Goal: Transaction & Acquisition: Purchase product/service

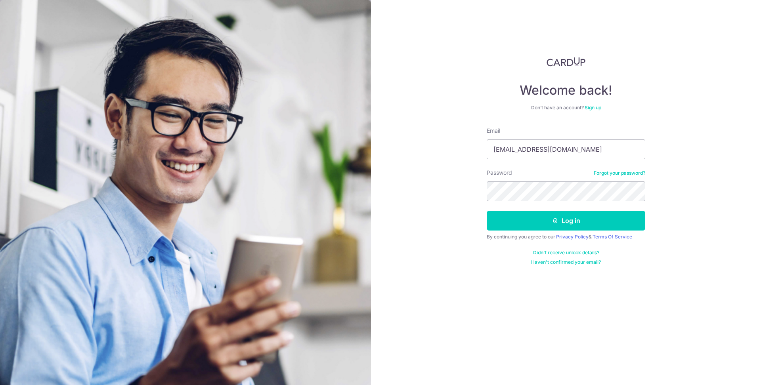
type input "[EMAIL_ADDRESS][DOMAIN_NAME]"
click at [487, 211] on button "Log in" at bounding box center [566, 221] width 159 height 20
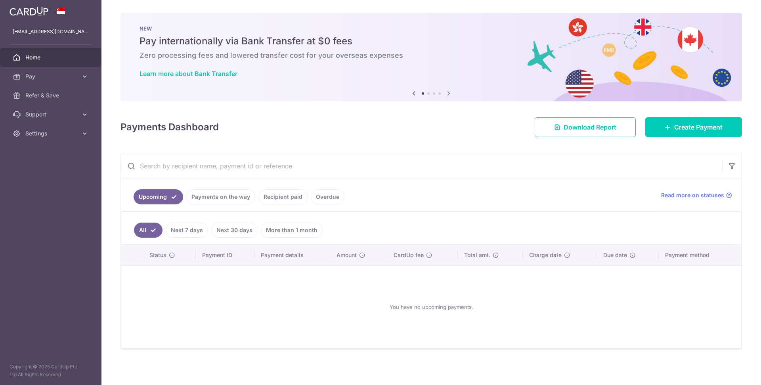
scroll to position [2, 0]
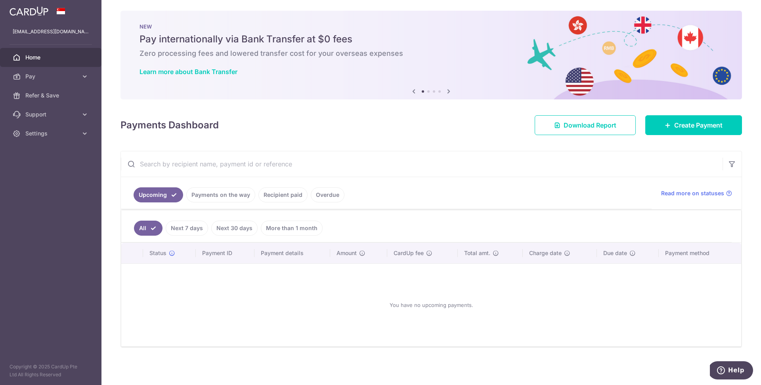
click at [190, 225] on link "Next 7 days" at bounding box center [187, 228] width 42 height 15
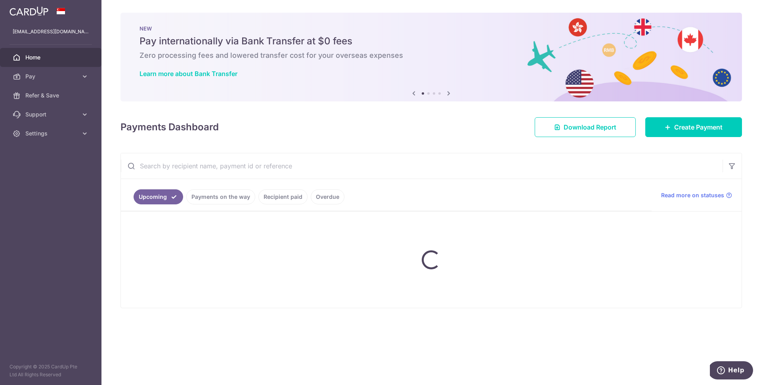
scroll to position [0, 0]
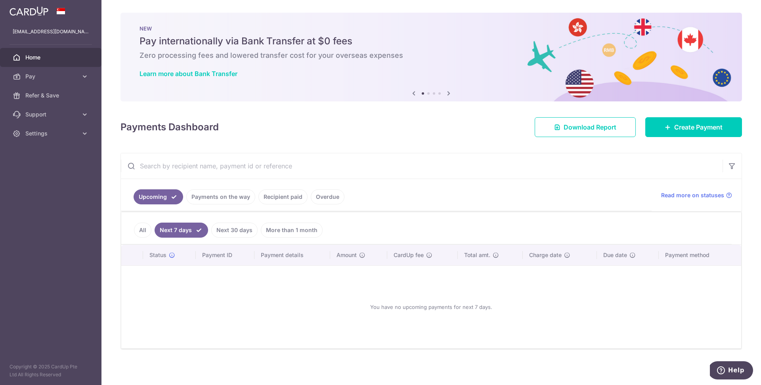
click at [231, 228] on link "Next 30 days" at bounding box center [234, 230] width 46 height 15
click at [225, 196] on link "Payments on the way" at bounding box center [220, 197] width 69 height 15
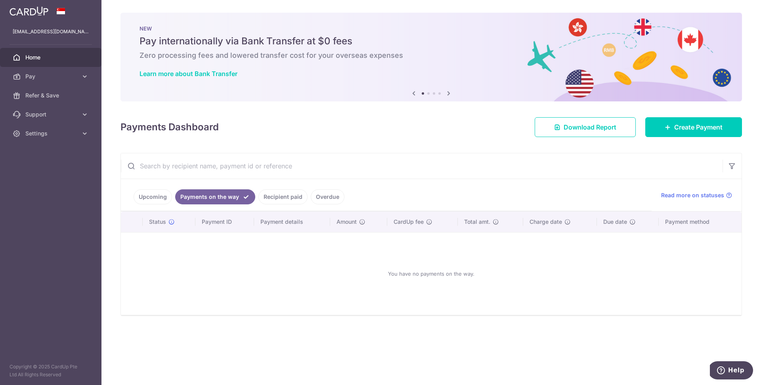
click at [274, 196] on link "Recipient paid" at bounding box center [282, 197] width 49 height 15
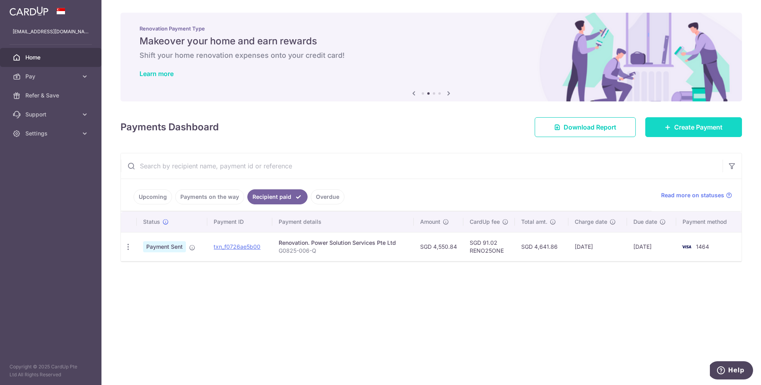
click at [703, 126] on span "Create Payment" at bounding box center [698, 128] width 48 height 10
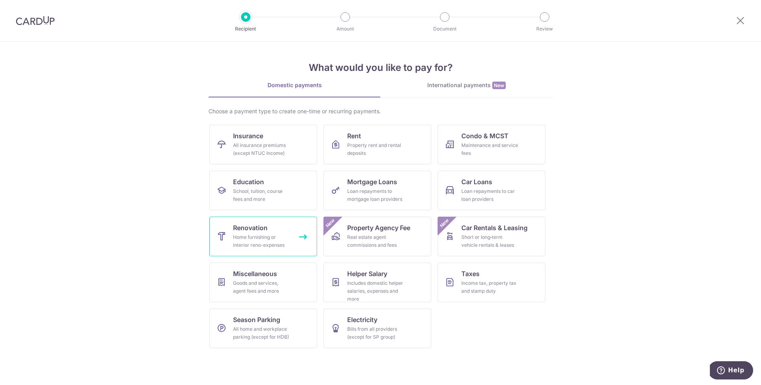
click at [275, 235] on div "Home furnishing or interior reno-expenses" at bounding box center [261, 242] width 57 height 16
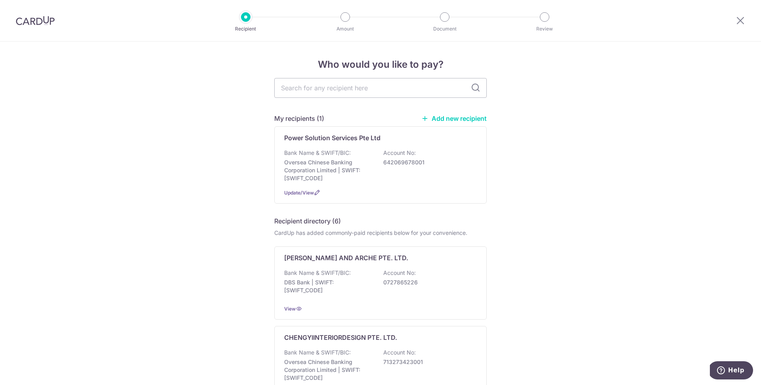
scroll to position [5, 0]
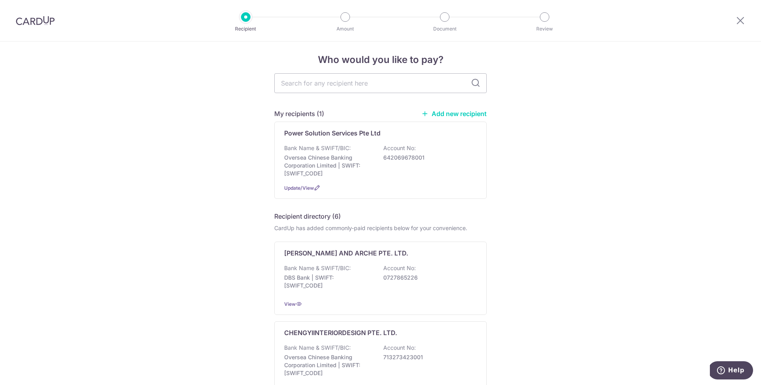
click at [448, 113] on link "Add new recipient" at bounding box center [453, 114] width 65 height 8
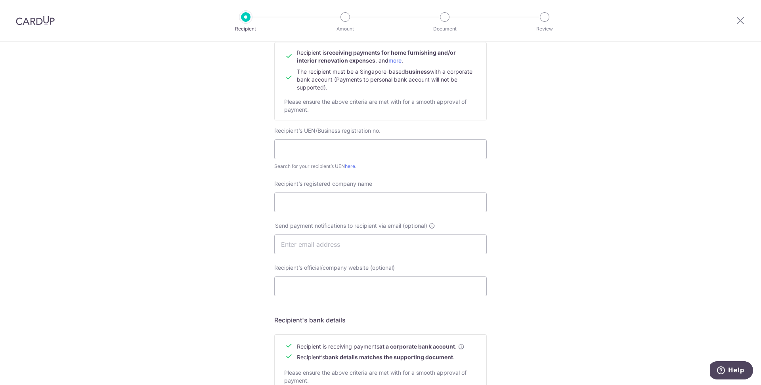
scroll to position [89, 0]
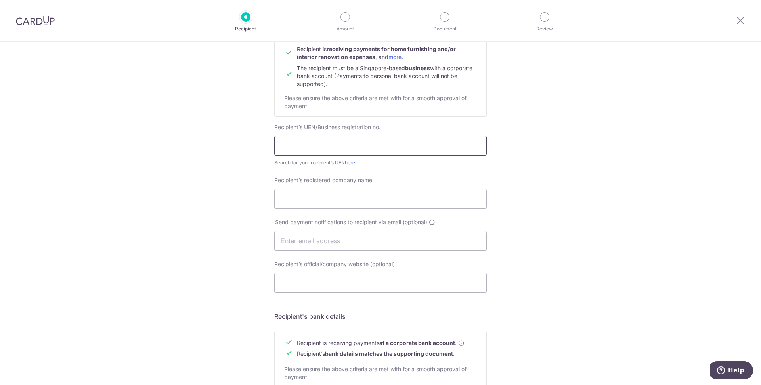
click at [349, 146] on input "text" at bounding box center [380, 146] width 213 height 20
paste input "200513584C"
type input "200513584C"
click at [316, 193] on input "Recipient’s registered company name" at bounding box center [380, 199] width 213 height 20
paste input "[DOMAIN_NAME] DESIGN PTE LTD •"
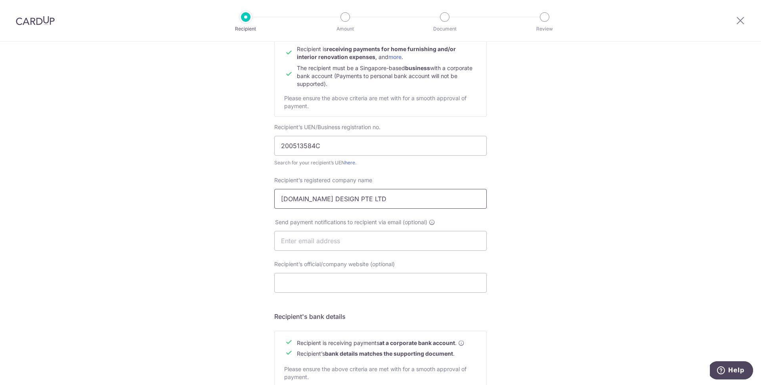
type input "[DOMAIN_NAME] DESIGN PTE LTD"
click at [526, 298] on div "Who would you like to pay? Your recipient does not need a CardUp account to rec…" at bounding box center [380, 251] width 761 height 596
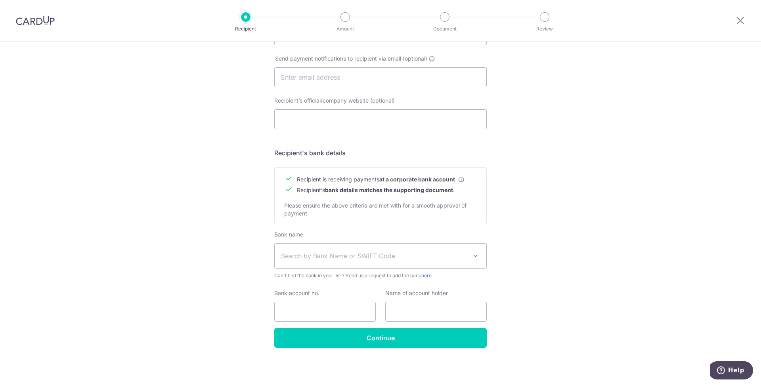
scroll to position [0, 0]
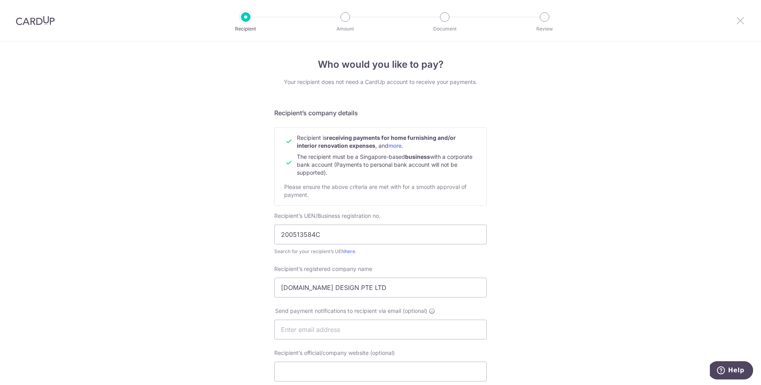
click at [736, 18] on icon at bounding box center [741, 20] width 10 height 10
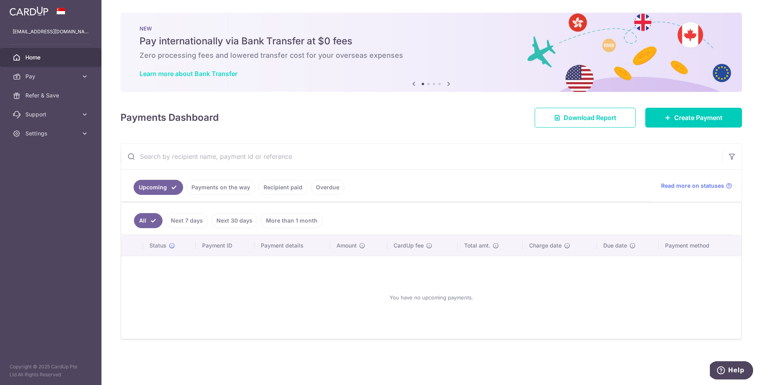
click at [207, 71] on link "Learn more about Bank Transfer" at bounding box center [189, 74] width 98 height 8
click at [85, 74] on icon at bounding box center [85, 77] width 8 height 8
click at [88, 178] on icon at bounding box center [85, 182] width 8 height 8
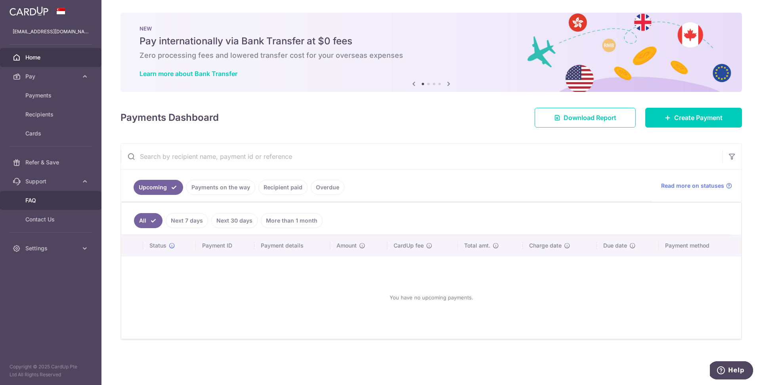
click at [32, 200] on span "FAQ" at bounding box center [51, 201] width 52 height 8
